Goal: Task Accomplishment & Management: Manage account settings

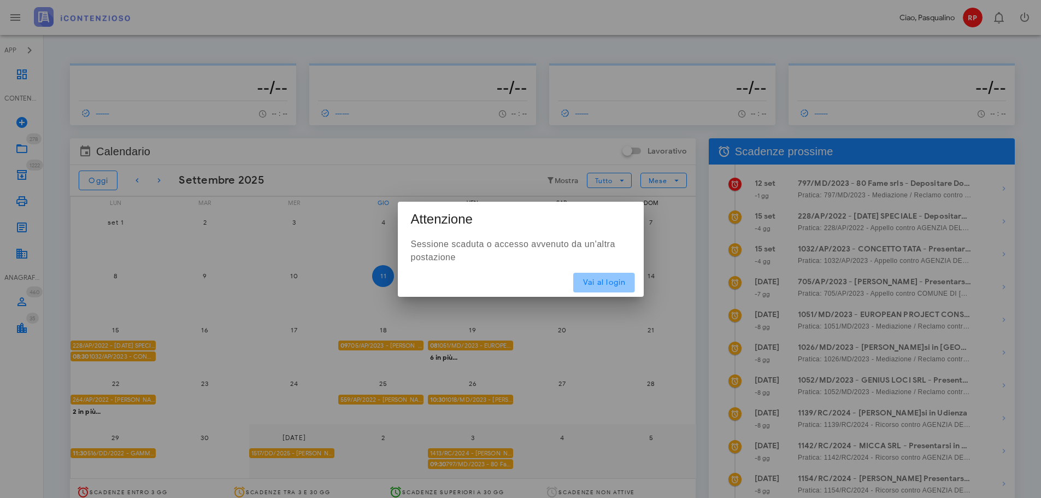
click at [612, 290] on button "Vai al login" at bounding box center [603, 283] width 61 height 20
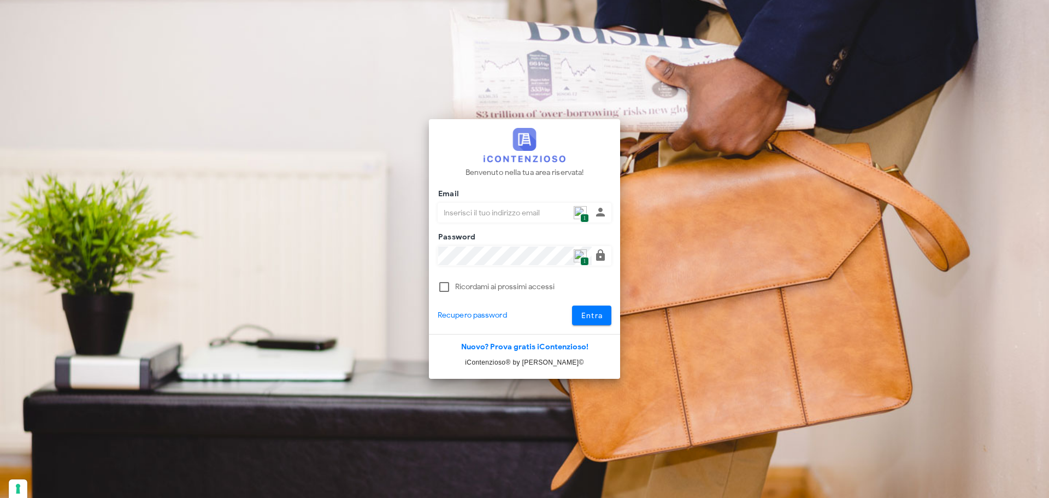
click at [583, 214] on span "1" at bounding box center [584, 218] width 8 height 9
type input "[PERSON_NAME][EMAIL_ADDRESS][DOMAIN_NAME]"
click at [588, 316] on span "Entra" at bounding box center [592, 315] width 22 height 9
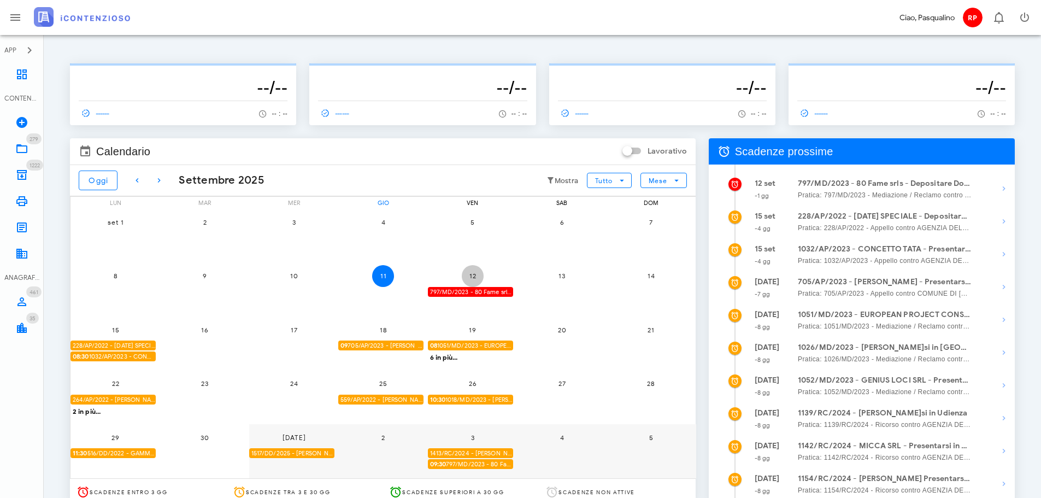
click at [468, 274] on span "12" at bounding box center [473, 276] width 22 height 8
